Goal: Task Accomplishment & Management: Complete application form

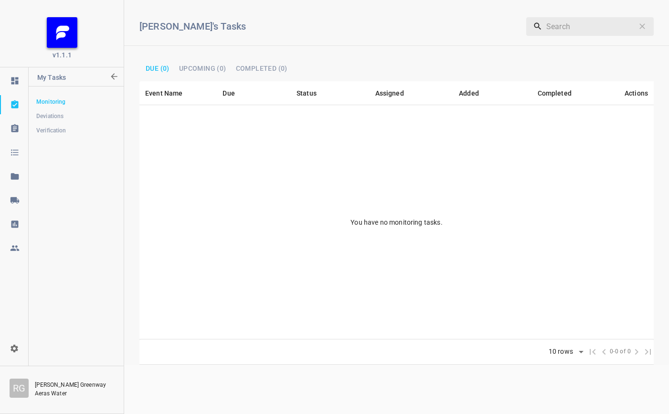
click at [17, 199] on icon at bounding box center [15, 200] width 10 height 10
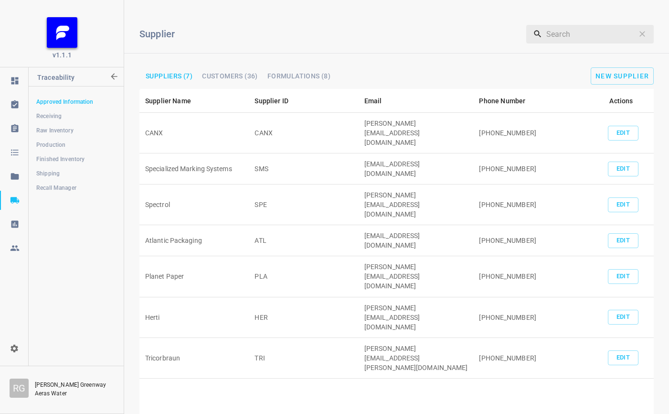
click at [59, 143] on span "Production" at bounding box center [75, 145] width 79 height 10
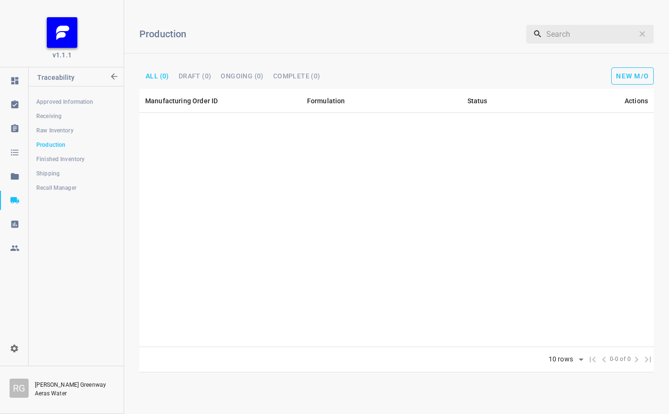
click at [627, 82] on button "New M/O" at bounding box center [632, 75] width 42 height 17
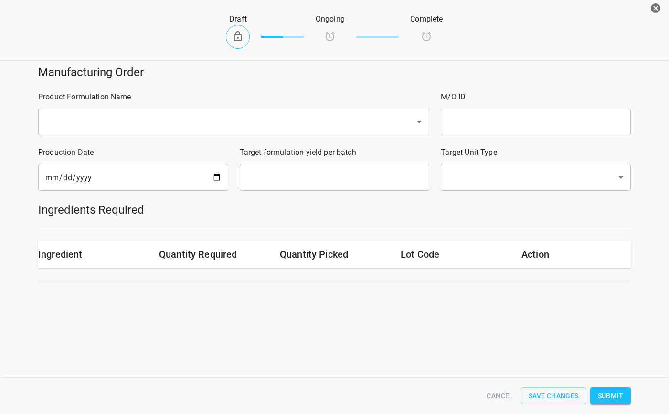
click at [157, 110] on div "​" at bounding box center [233, 121] width 391 height 27
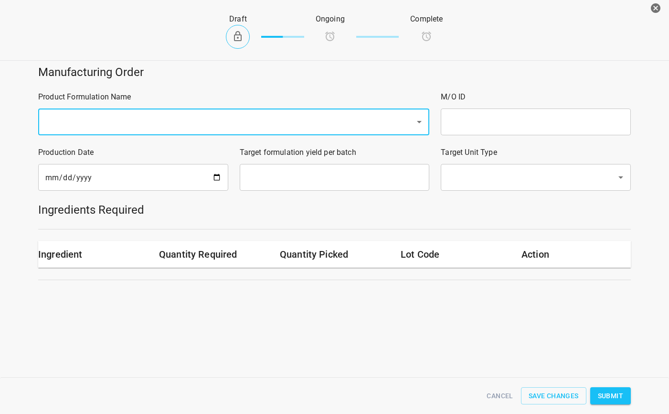
click at [142, 114] on input "text" at bounding box center [220, 122] width 356 height 18
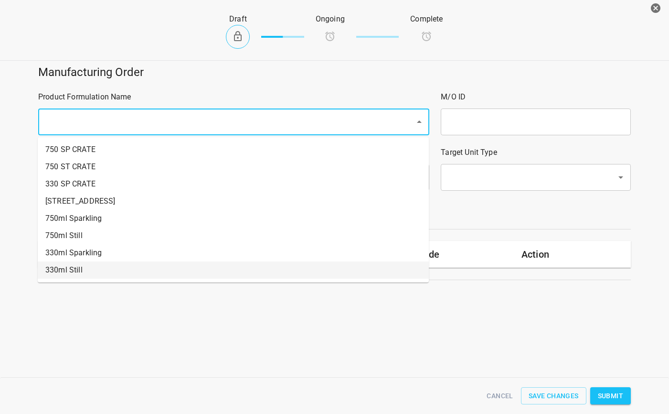
click at [81, 270] on li "330ml Still" at bounding box center [233, 269] width 391 height 17
type input "1"
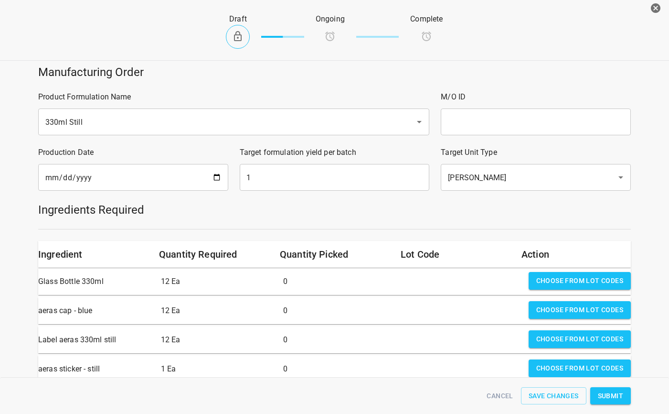
drag, startPoint x: 518, startPoint y: 138, endPoint x: 520, endPoint y: 132, distance: 5.4
click at [520, 132] on div "M/O ID ​" at bounding box center [536, 112] width 202 height 55
click at [519, 127] on input "text" at bounding box center [536, 121] width 190 height 27
type input "2"
click at [523, 116] on input "text" at bounding box center [536, 121] width 190 height 27
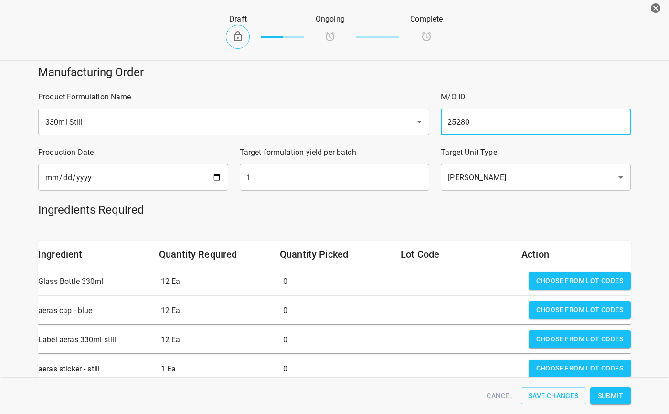
type input "25280"
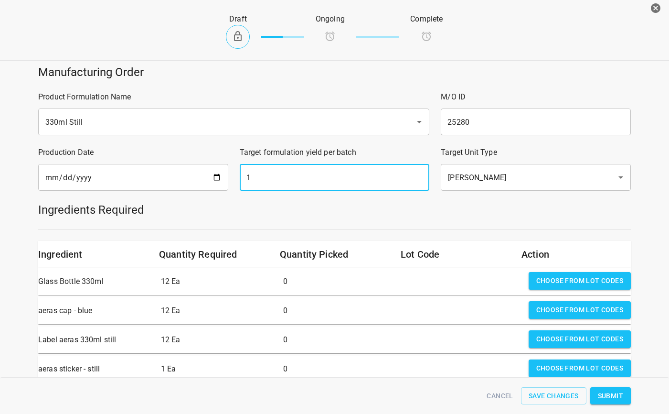
click at [298, 177] on input "1" at bounding box center [335, 177] width 190 height 27
type input "659"
click at [594, 283] on span "Choose from lot codes" at bounding box center [579, 281] width 87 height 12
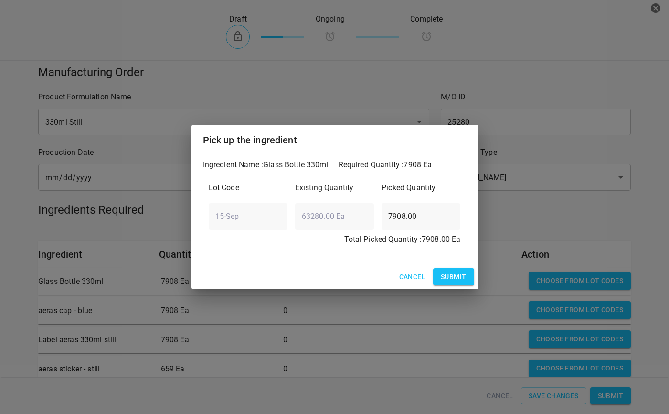
click at [459, 279] on span "Submit" at bounding box center [453, 277] width 25 height 12
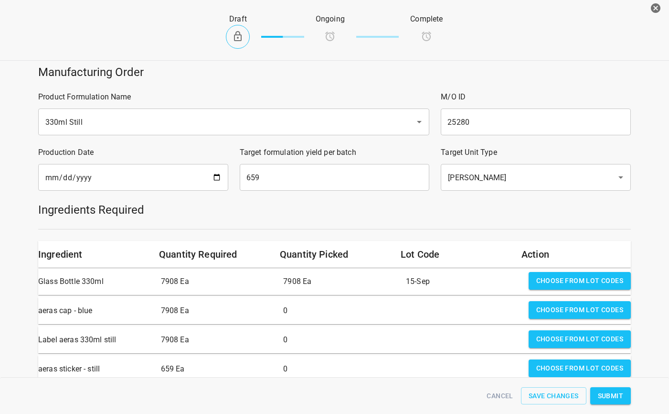
drag, startPoint x: 545, startPoint y: 315, endPoint x: 537, endPoint y: 311, distance: 8.5
click at [546, 315] on span "Choose from lot codes" at bounding box center [579, 310] width 87 height 12
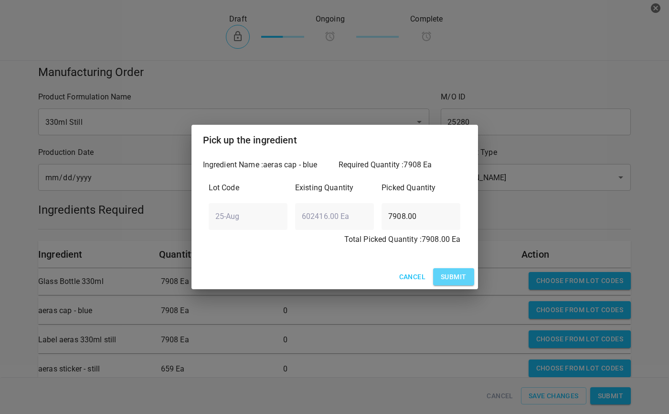
click at [440, 283] on button "Submit" at bounding box center [453, 277] width 41 height 18
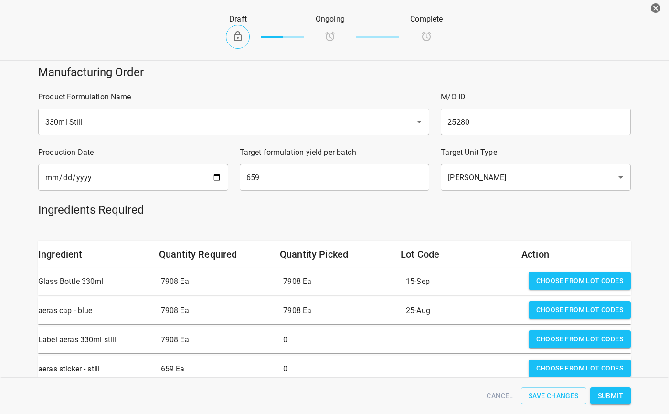
click at [542, 329] on div "Choose from lot codes" at bounding box center [580, 339] width 110 height 27
drag, startPoint x: 538, startPoint y: 334, endPoint x: 461, endPoint y: 307, distance: 81.7
click at [539, 335] on span "Choose from lot codes" at bounding box center [579, 339] width 87 height 12
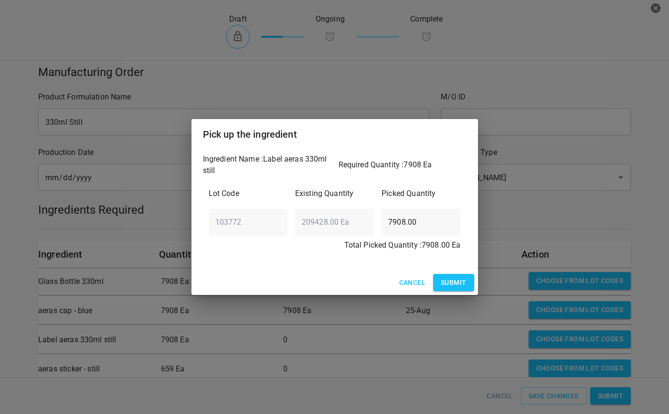
click at [458, 285] on span "Submit" at bounding box center [453, 282] width 25 height 12
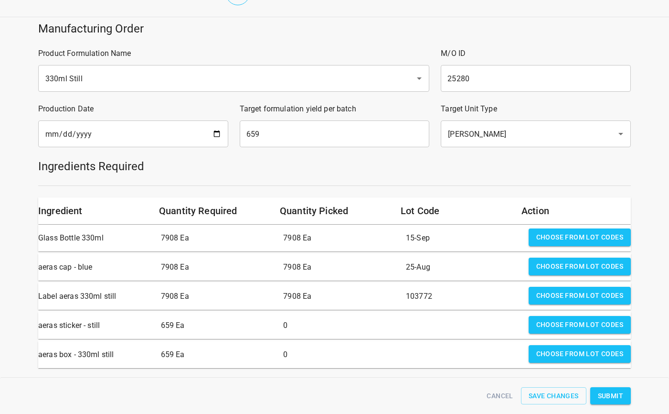
scroll to position [82, 0]
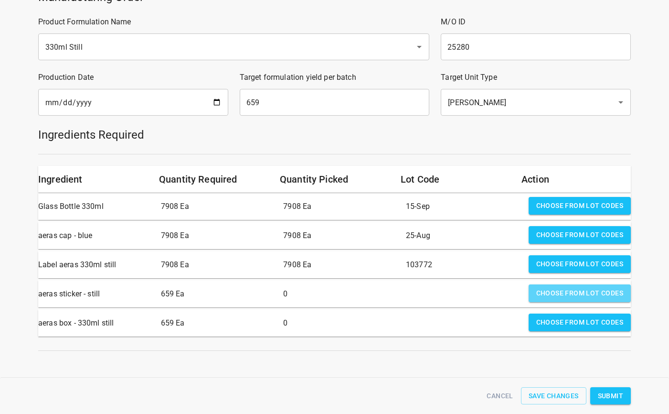
click at [539, 287] on span "Choose from lot codes" at bounding box center [579, 293] width 87 height 12
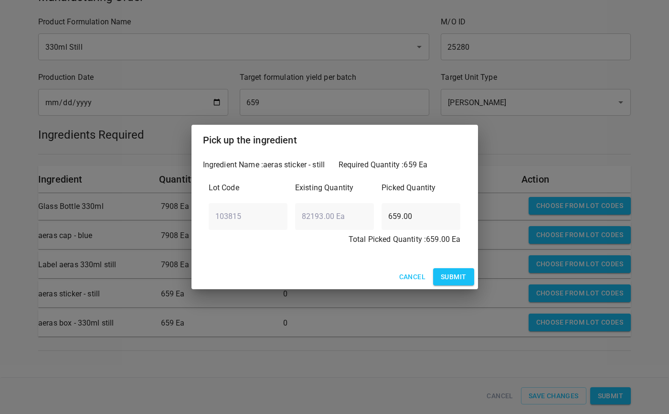
click at [443, 274] on span "Submit" at bounding box center [453, 277] width 25 height 12
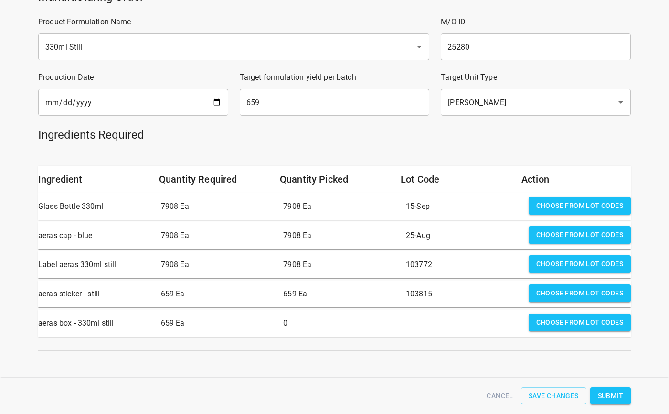
click at [550, 327] on div "Choose from lot codes" at bounding box center [580, 322] width 110 height 27
drag, startPoint x: 553, startPoint y: 311, endPoint x: 540, endPoint y: 313, distance: 13.6
click at [552, 316] on span "Choose from lot codes" at bounding box center [579, 322] width 87 height 12
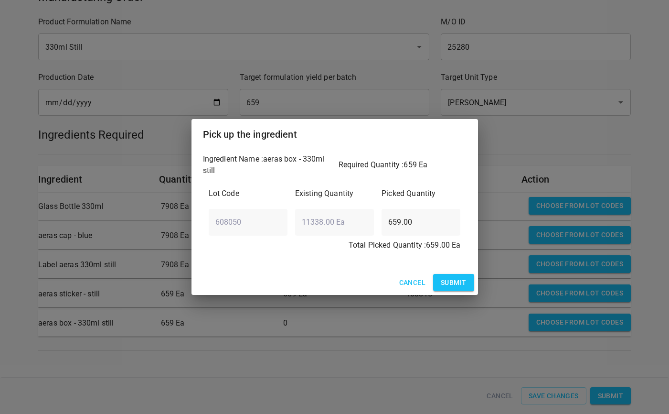
click at [442, 281] on span "Submit" at bounding box center [453, 282] width 25 height 12
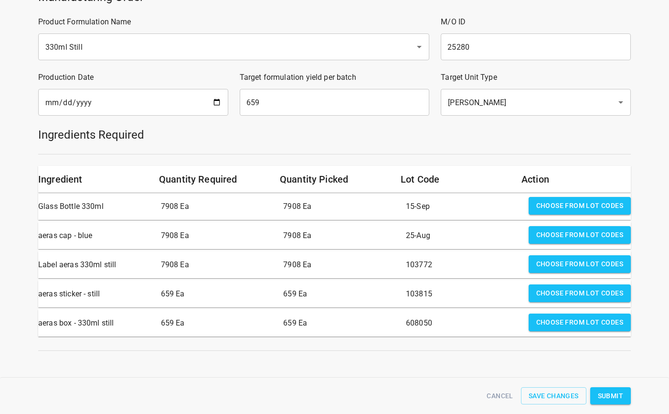
scroll to position [0, 0]
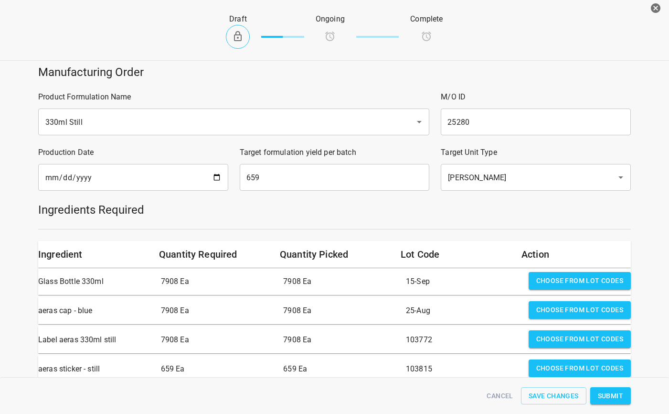
click at [623, 395] on button "Submit" at bounding box center [610, 396] width 41 height 18
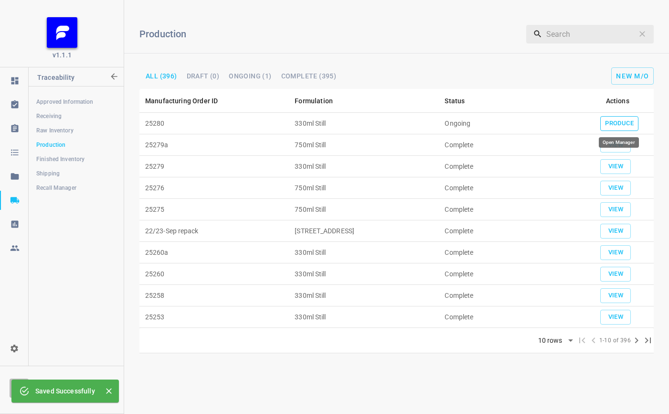
click at [620, 123] on span "Produce" at bounding box center [619, 123] width 29 height 11
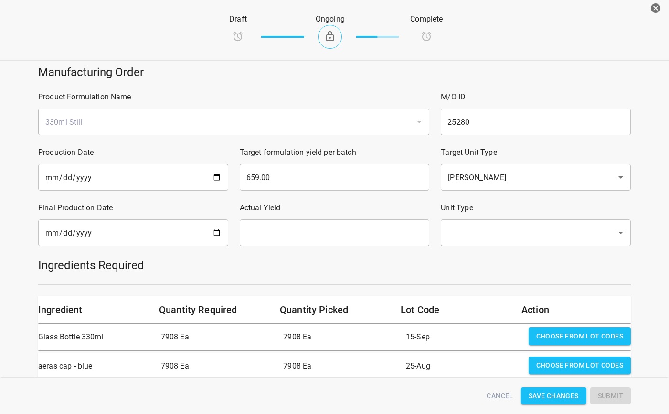
click at [212, 236] on input "date" at bounding box center [133, 232] width 190 height 27
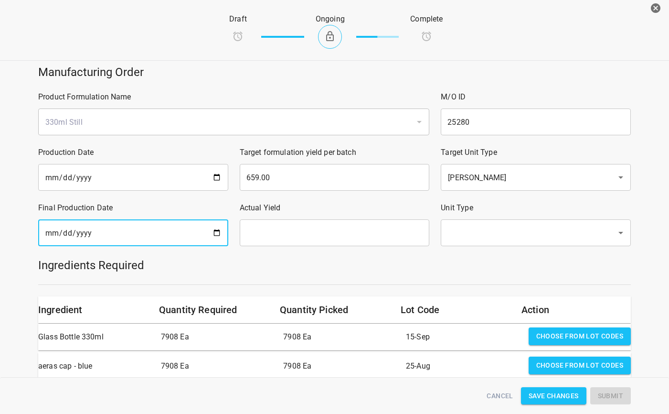
type input "[DATE]"
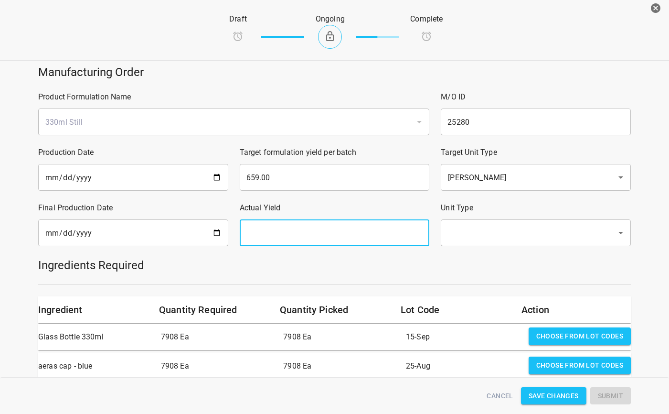
click at [316, 238] on input "text" at bounding box center [335, 232] width 190 height 27
click at [511, 223] on div "​" at bounding box center [536, 232] width 190 height 27
type input "659"
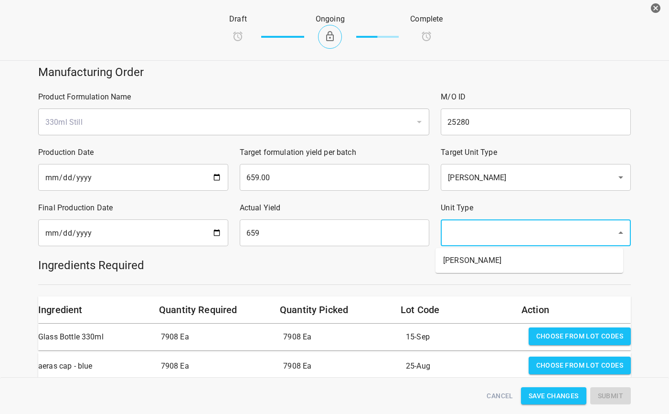
click at [513, 233] on input "text" at bounding box center [522, 232] width 155 height 18
click at [496, 263] on li "[PERSON_NAME]" at bounding box center [529, 260] width 188 height 17
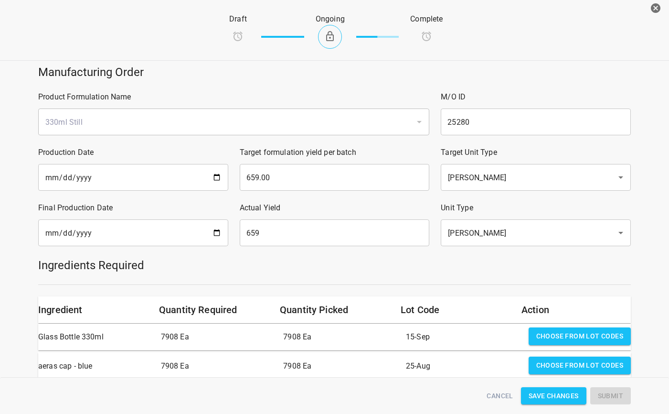
click at [474, 285] on div at bounding box center [334, 284] width 604 height 12
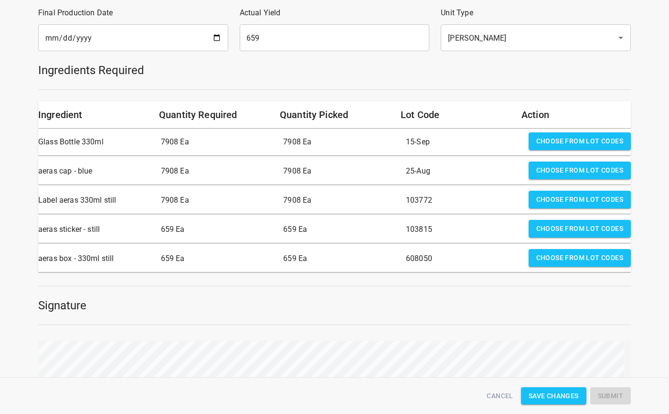
scroll to position [239, 0]
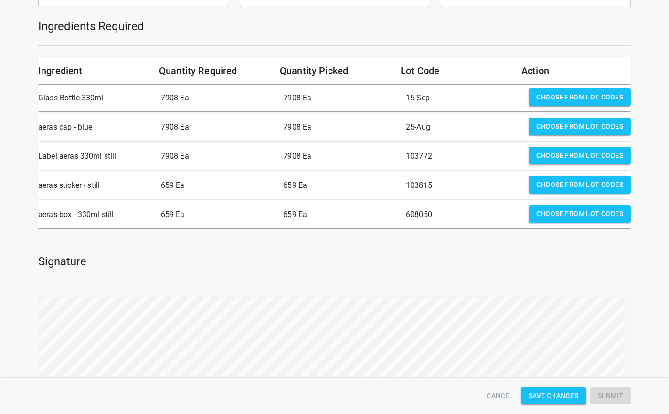
click at [634, 323] on div "Manufacturing Order Product Formulation Name 330ml Still ​ M/O ID 25280 ​ Produ…" at bounding box center [334, 120] width 680 height 600
click at [616, 393] on span "Submit" at bounding box center [610, 396] width 25 height 12
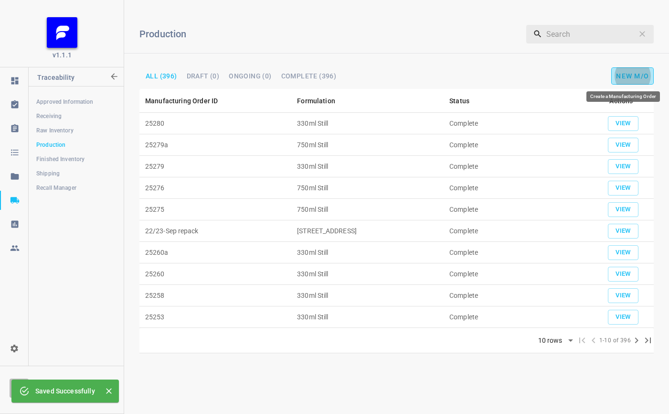
click at [641, 78] on span "New M/O" at bounding box center [632, 76] width 33 height 8
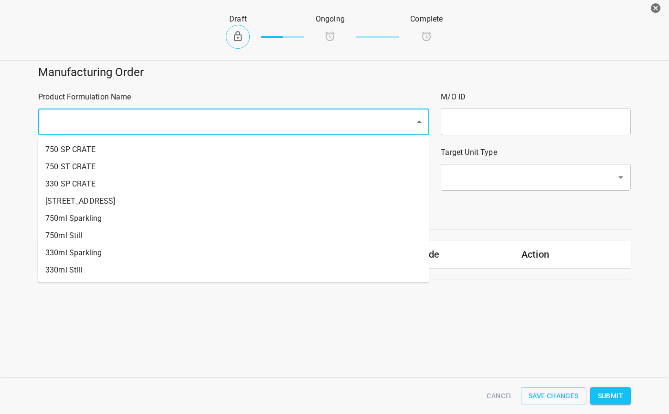
click at [90, 120] on input "text" at bounding box center [220, 122] width 356 height 18
click at [86, 229] on li "750ml Still" at bounding box center [233, 235] width 391 height 17
type input "1"
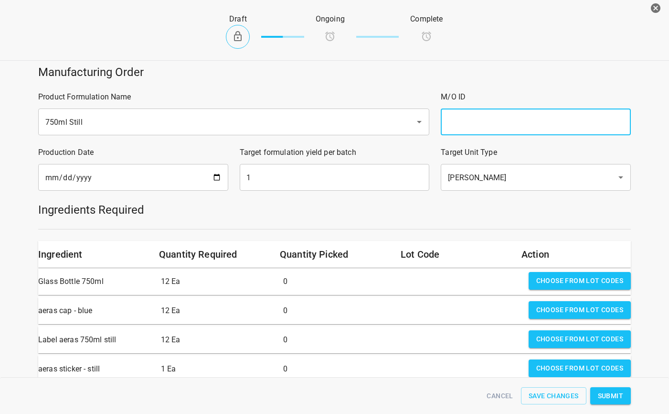
click at [484, 120] on input "text" at bounding box center [536, 121] width 190 height 27
type input "25280a"
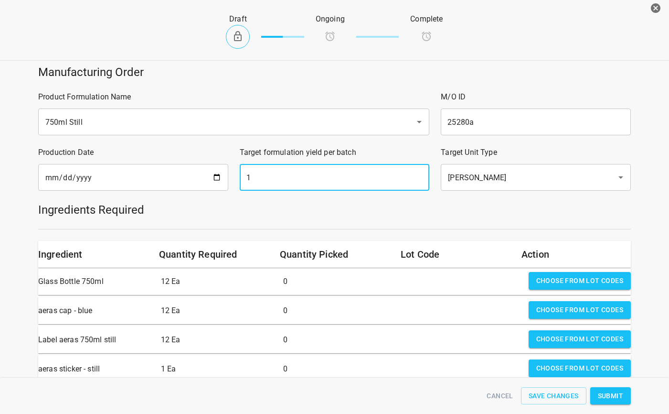
click at [264, 181] on input "1" at bounding box center [335, 177] width 190 height 27
click at [266, 181] on input "1" at bounding box center [335, 177] width 190 height 27
type input "720"
drag, startPoint x: 575, startPoint y: 276, endPoint x: 561, endPoint y: 273, distance: 14.7
click at [576, 276] on span "Choose from lot codes" at bounding box center [579, 281] width 87 height 12
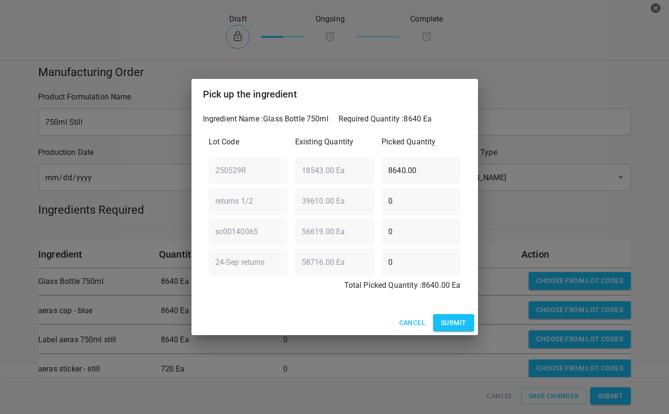
click at [453, 326] on span "Submit" at bounding box center [453, 323] width 25 height 12
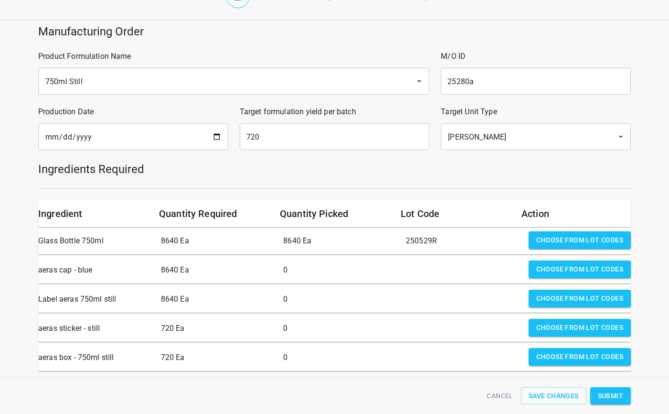
scroll to position [82, 0]
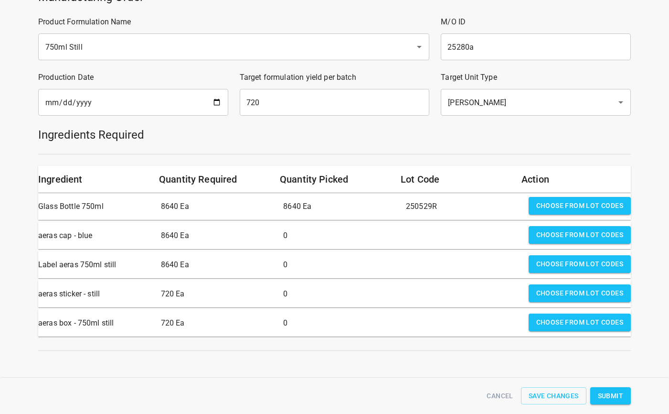
click at [545, 229] on span "Choose from lot codes" at bounding box center [579, 235] width 87 height 12
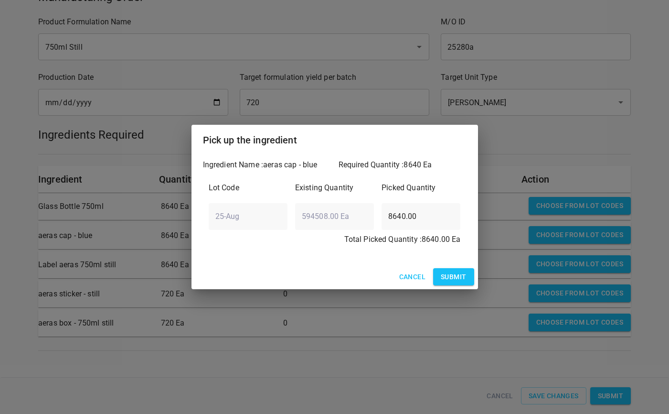
drag, startPoint x: 448, startPoint y: 277, endPoint x: 658, endPoint y: 251, distance: 211.7
click at [449, 277] on span "Submit" at bounding box center [453, 277] width 25 height 12
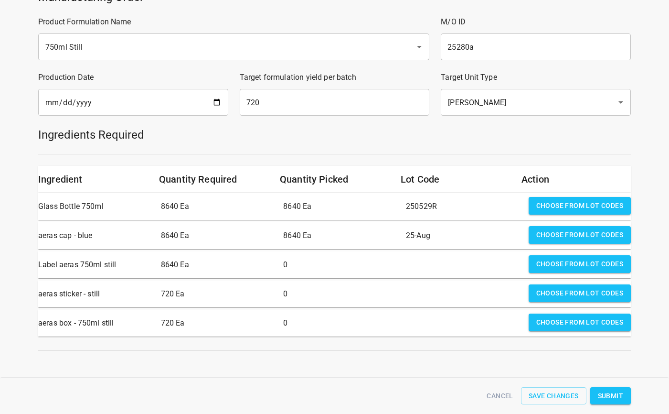
drag, startPoint x: 574, startPoint y: 259, endPoint x: 570, endPoint y: 263, distance: 6.4
click at [571, 261] on span "Choose from lot codes" at bounding box center [579, 264] width 87 height 12
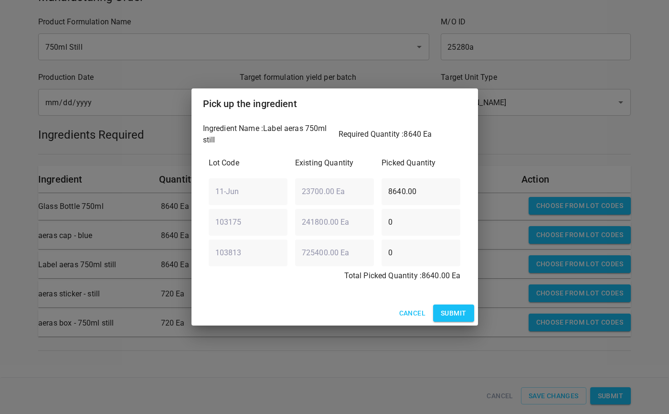
click at [452, 306] on button "Submit" at bounding box center [453, 313] width 41 height 18
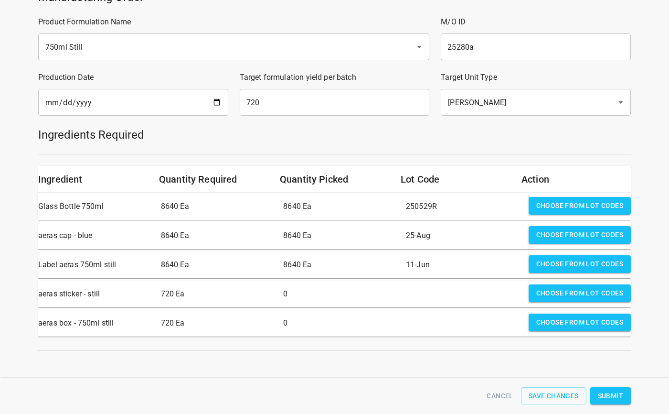
click at [561, 294] on button "Choose from lot codes" at bounding box center [580, 293] width 102 height 18
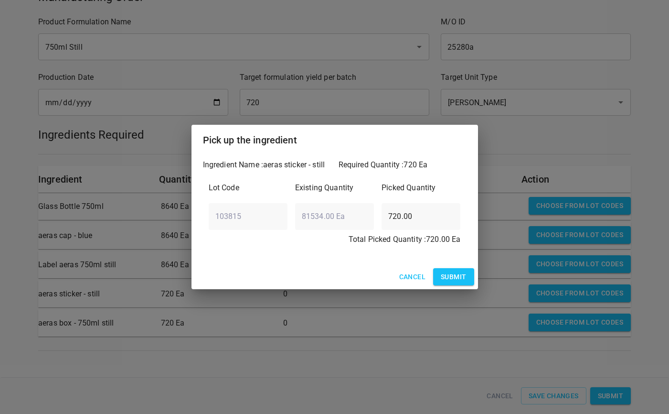
click at [455, 281] on span "Submit" at bounding box center [453, 277] width 25 height 12
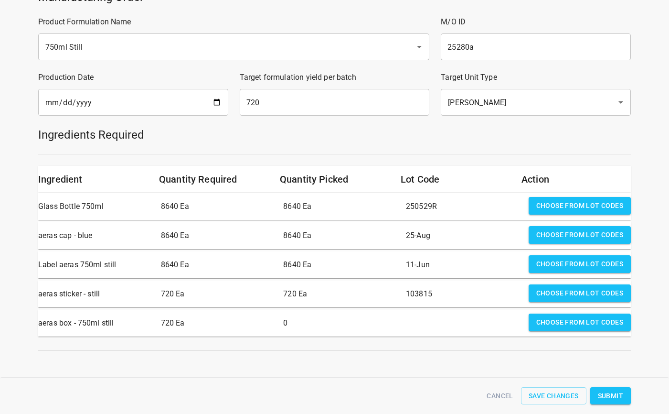
click at [555, 316] on span "Choose from lot codes" at bounding box center [579, 322] width 87 height 12
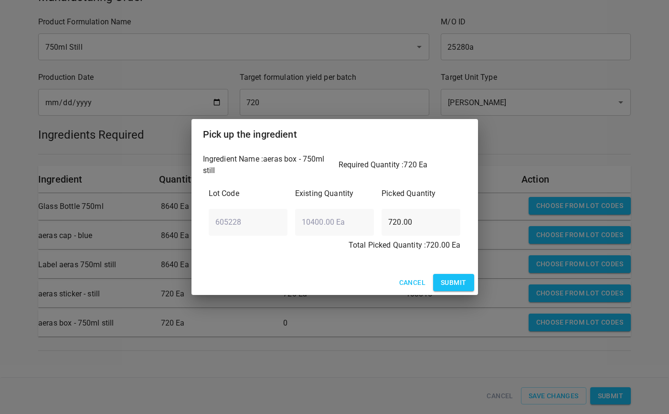
click at [443, 281] on span "Submit" at bounding box center [453, 282] width 25 height 12
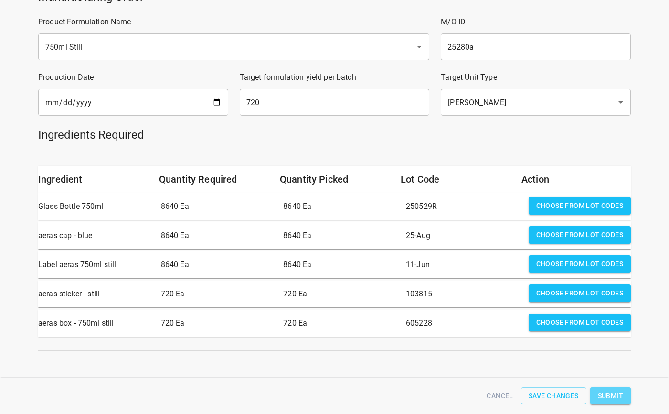
click at [593, 394] on button "Submit" at bounding box center [610, 396] width 41 height 18
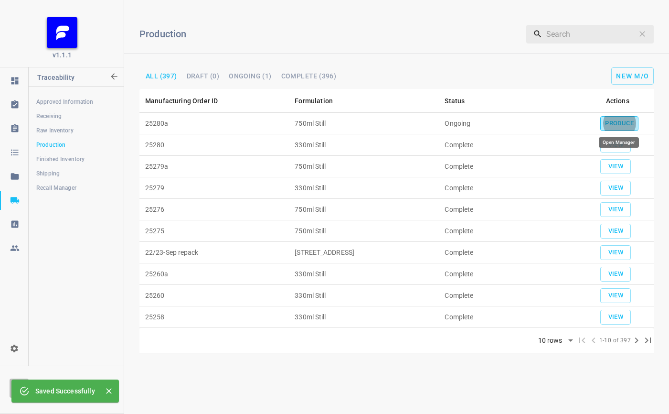
click at [616, 116] on button "Produce" at bounding box center [619, 123] width 38 height 15
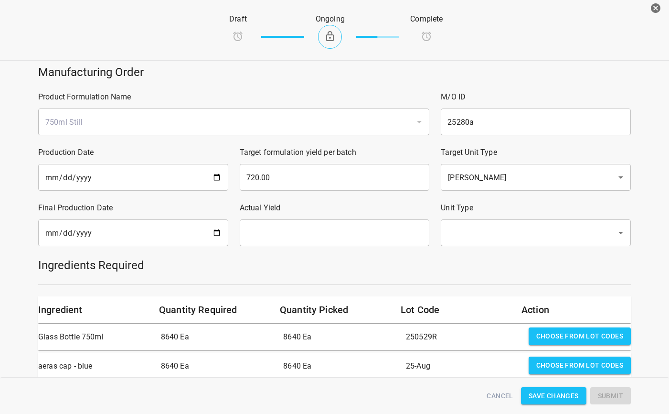
click at [154, 233] on input "date" at bounding box center [133, 232] width 190 height 27
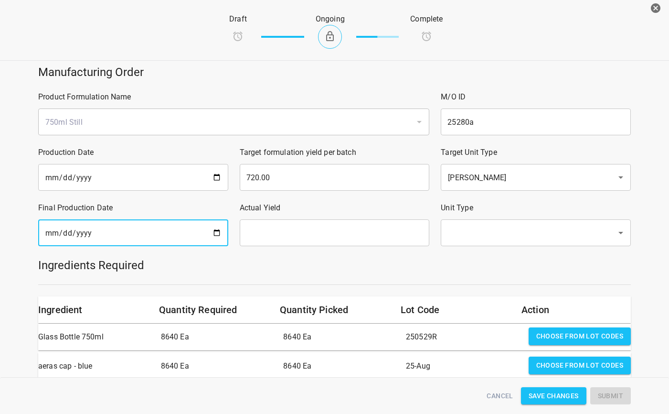
click at [218, 231] on input "date" at bounding box center [133, 232] width 190 height 27
type input "[DATE]"
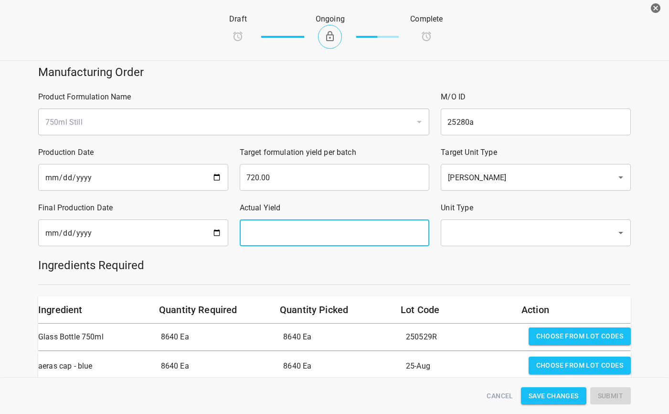
drag, startPoint x: 325, startPoint y: 242, endPoint x: 271, endPoint y: 272, distance: 62.0
click at [325, 242] on input "text" at bounding box center [335, 232] width 190 height 27
type input "720"
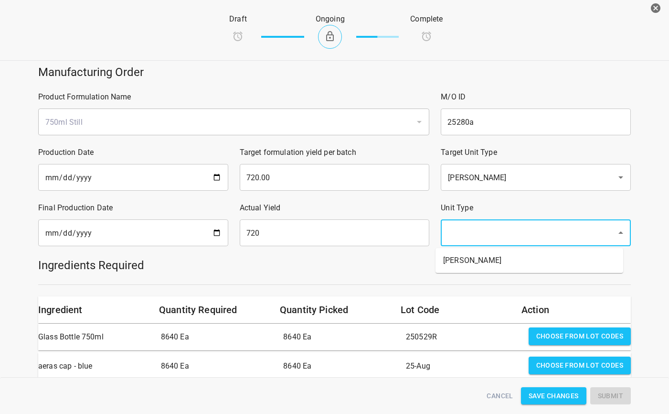
drag, startPoint x: 581, startPoint y: 236, endPoint x: 572, endPoint y: 272, distance: 36.4
click at [580, 237] on input "text" at bounding box center [522, 232] width 155 height 18
click at [580, 265] on li "[PERSON_NAME]" at bounding box center [529, 260] width 188 height 17
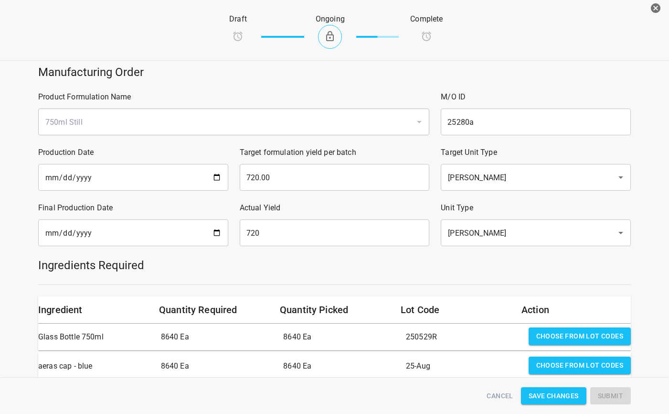
click at [556, 280] on div at bounding box center [334, 284] width 604 height 12
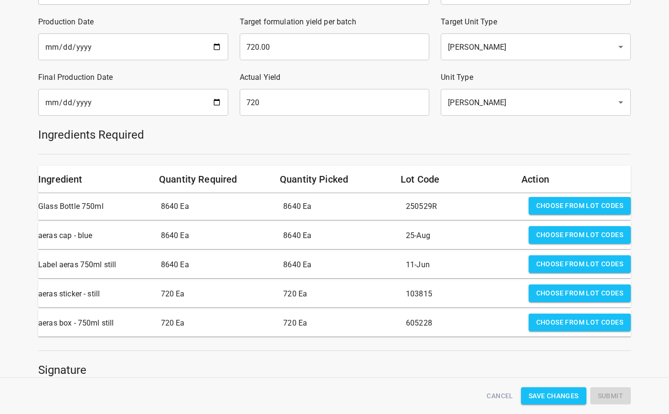
scroll to position [191, 0]
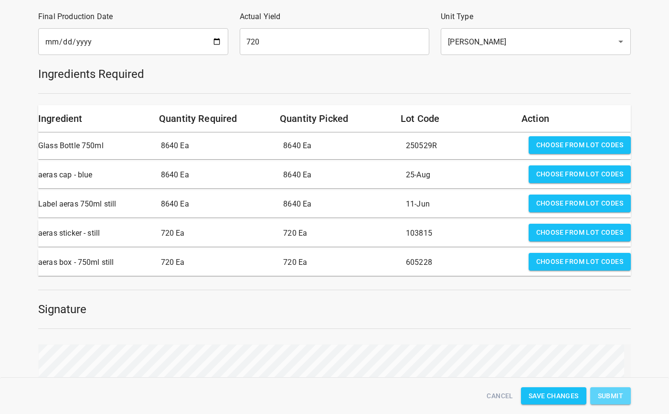
click at [608, 394] on span "Submit" at bounding box center [610, 396] width 25 height 12
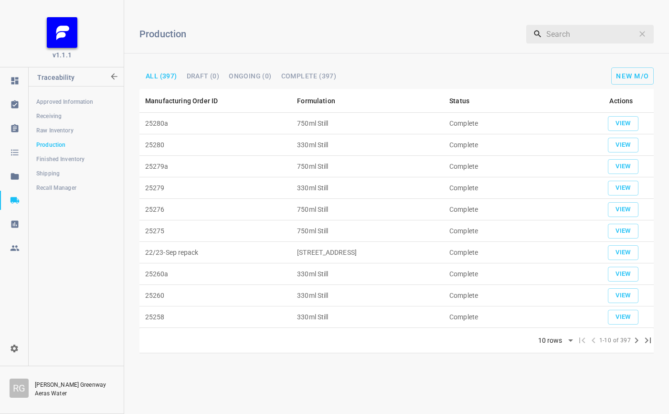
drag, startPoint x: 441, startPoint y: 23, endPoint x: 552, endPoint y: 25, distance: 111.7
click at [441, 23] on div "Production ​ All (397) DRAFT (0) Ongoing (0) Complete (397) New M/O" at bounding box center [396, 48] width 545 height 81
